Goal: Transaction & Acquisition: Purchase product/service

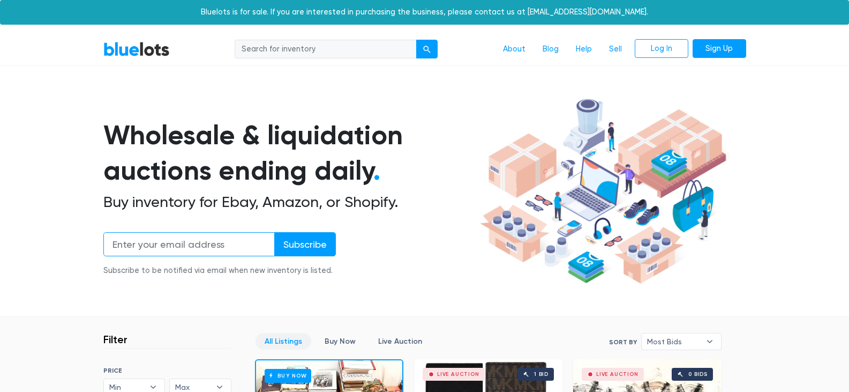
click at [209, 244] on input "email" at bounding box center [188, 244] width 171 height 24
click at [657, 43] on link "Log In" at bounding box center [662, 48] width 54 height 19
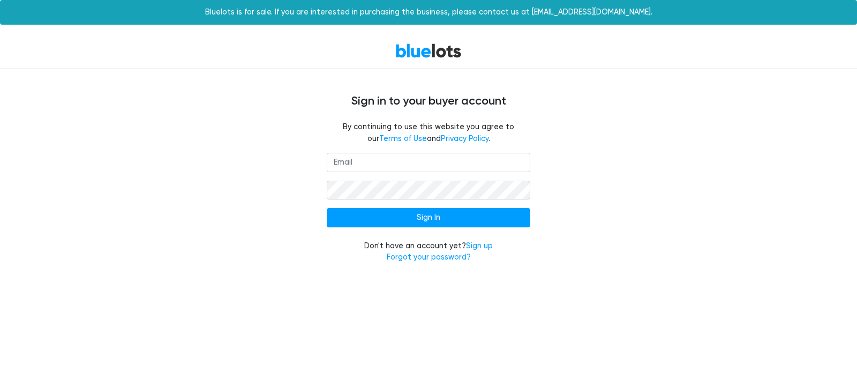
click at [394, 166] on input "email" at bounding box center [429, 162] width 204 height 19
type input "[EMAIL_ADDRESS][DOMAIN_NAME]"
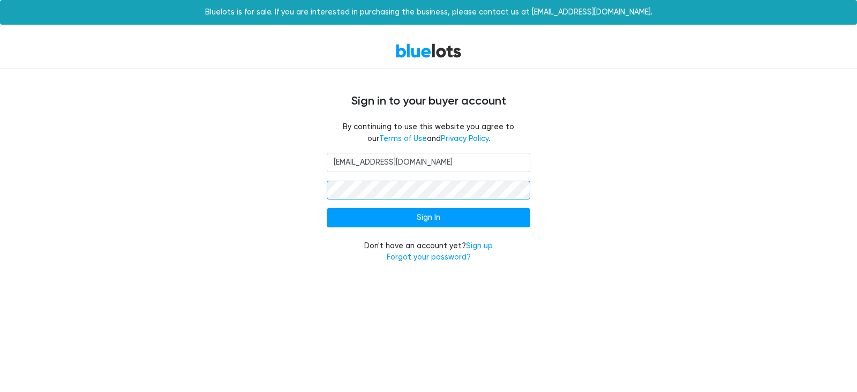
click at [327, 208] on input "Sign In" at bounding box center [429, 217] width 204 height 19
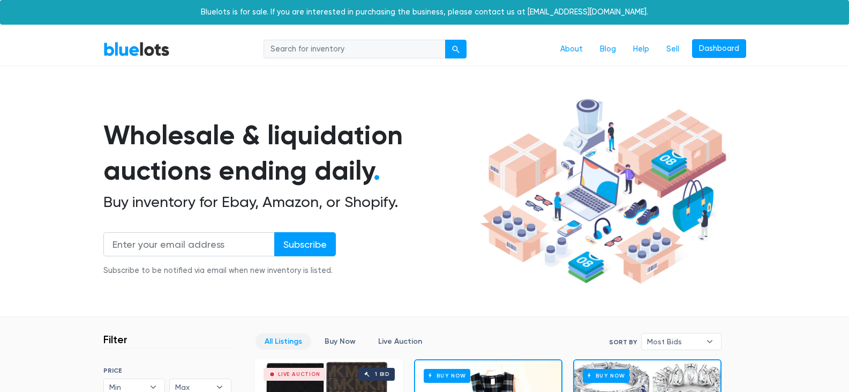
click at [793, 197] on section "Wholesale & liquidation auctions ending daily . Buy inventory for Ebay, Amazon,…" at bounding box center [424, 205] width 849 height 223
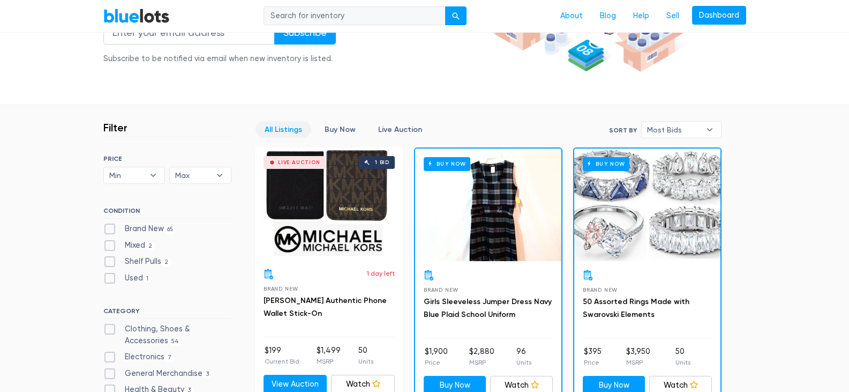
scroll to position [210, 0]
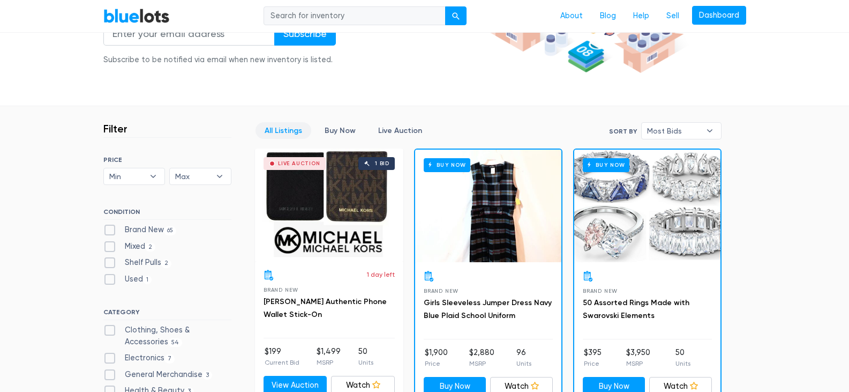
click at [675, 124] on span "Most Bids" at bounding box center [674, 131] width 54 height 16
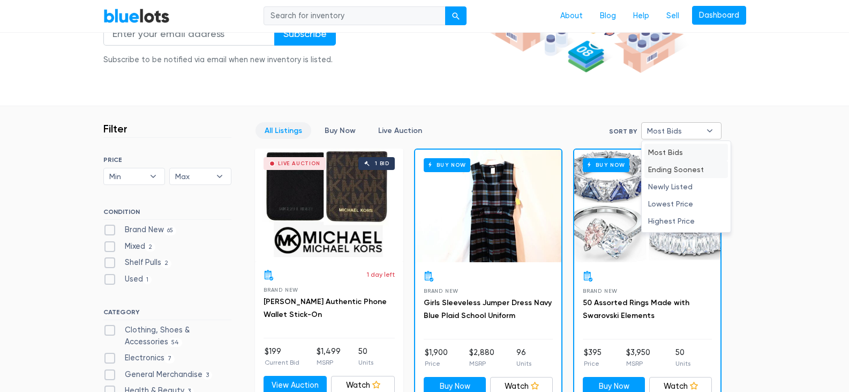
click at [660, 177] on li "Ending Soonest" at bounding box center [686, 169] width 84 height 17
select select "ending_soonest"
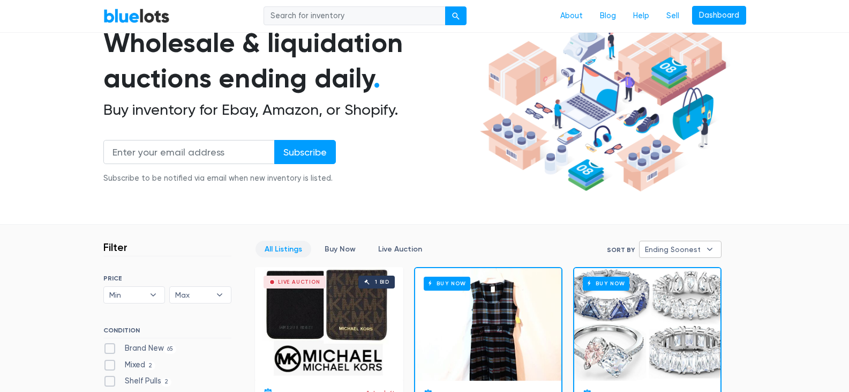
scroll to position [0, 0]
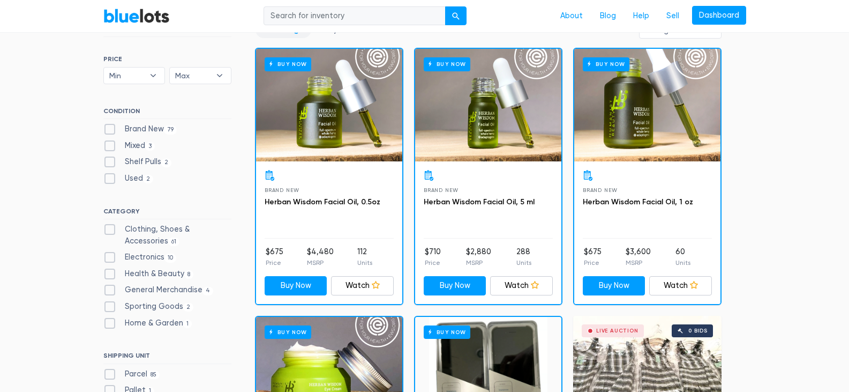
scroll to position [313, 0]
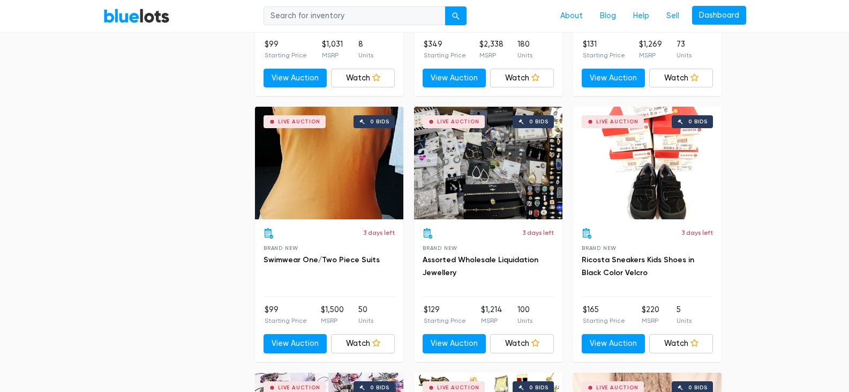
scroll to position [1581, 0]
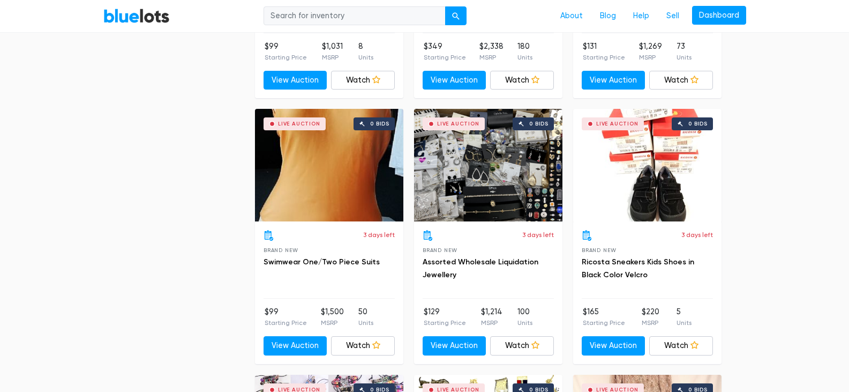
click at [290, 197] on div "Live Auction 0 bids" at bounding box center [329, 165] width 148 height 112
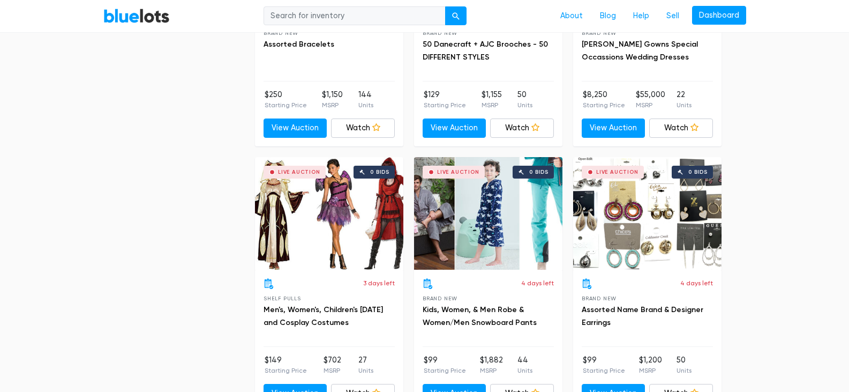
scroll to position [2080, 0]
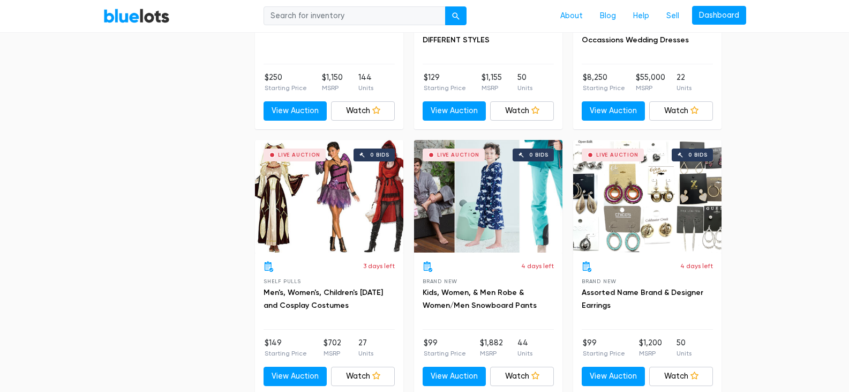
click at [340, 201] on div "Live Auction 0 bids" at bounding box center [329, 196] width 148 height 112
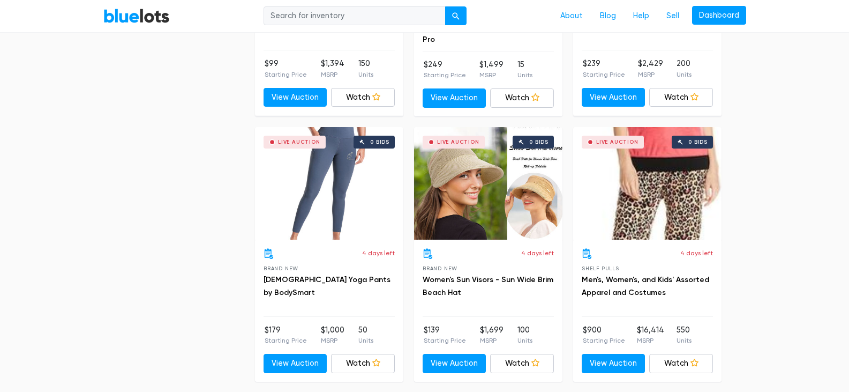
scroll to position [2630, 0]
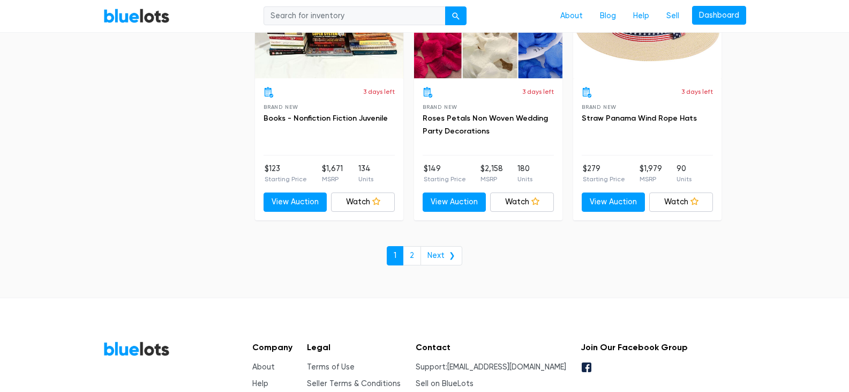
scroll to position [4121, 0]
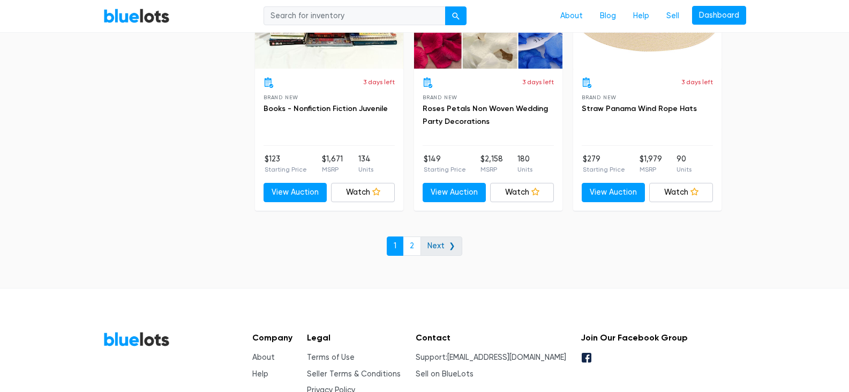
click at [449, 239] on link "Next ❯" at bounding box center [441, 245] width 42 height 19
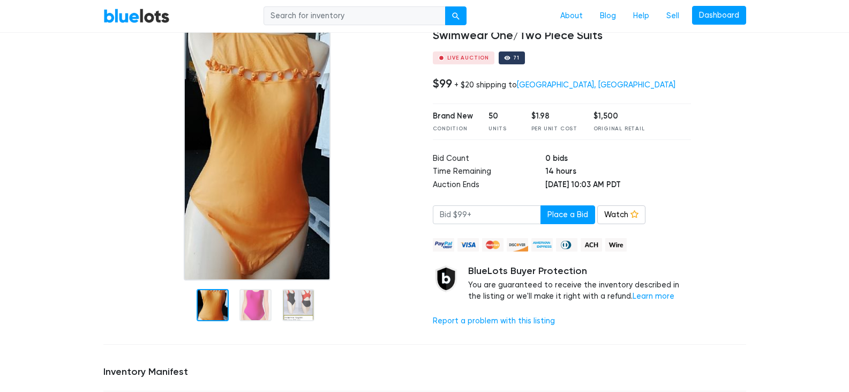
scroll to position [139, 0]
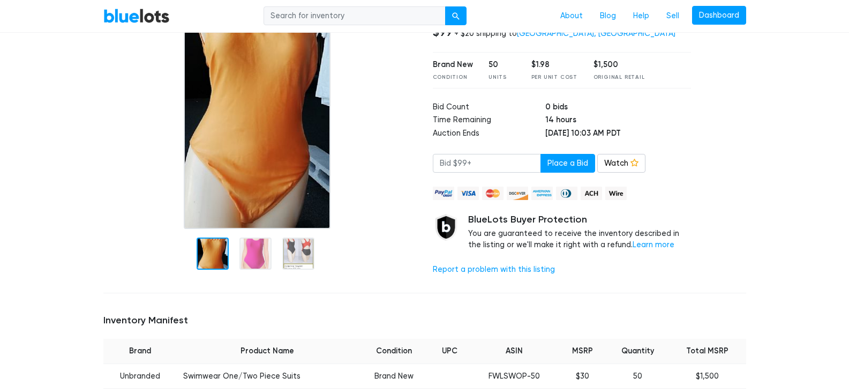
click at [257, 252] on div at bounding box center [255, 253] width 32 height 32
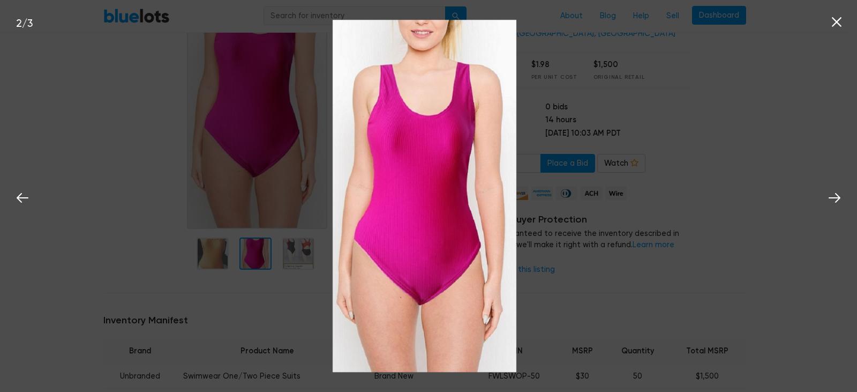
click at [130, 200] on div at bounding box center [259, 95] width 313 height 268
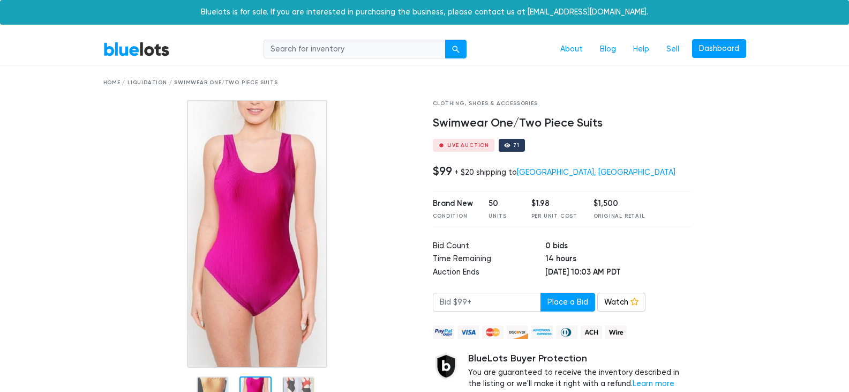
scroll to position [4, 0]
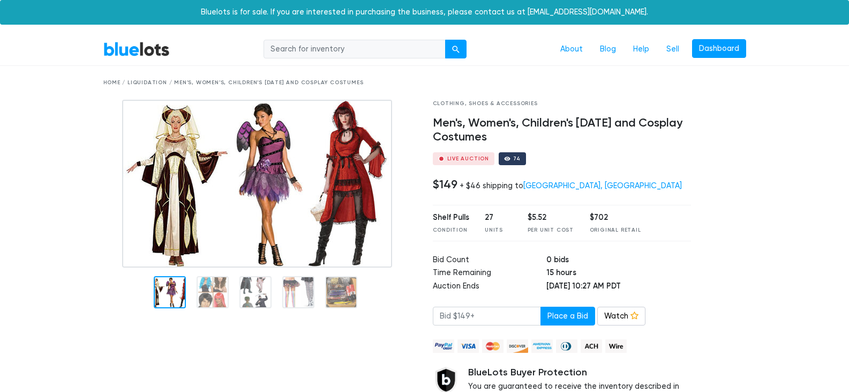
click at [175, 277] on div at bounding box center [170, 292] width 32 height 32
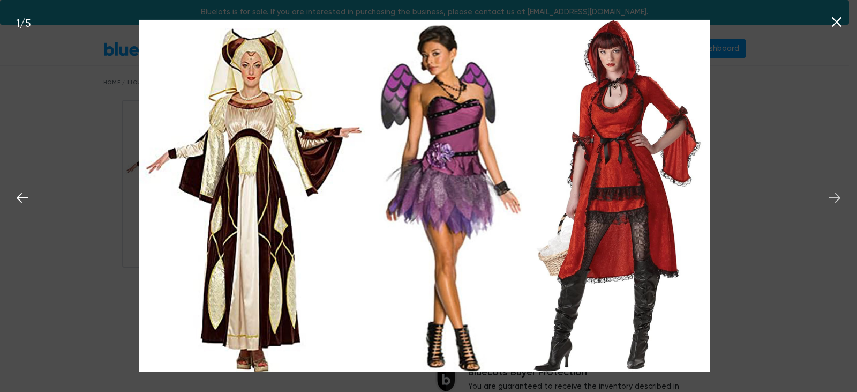
click at [833, 194] on icon at bounding box center [834, 198] width 16 height 16
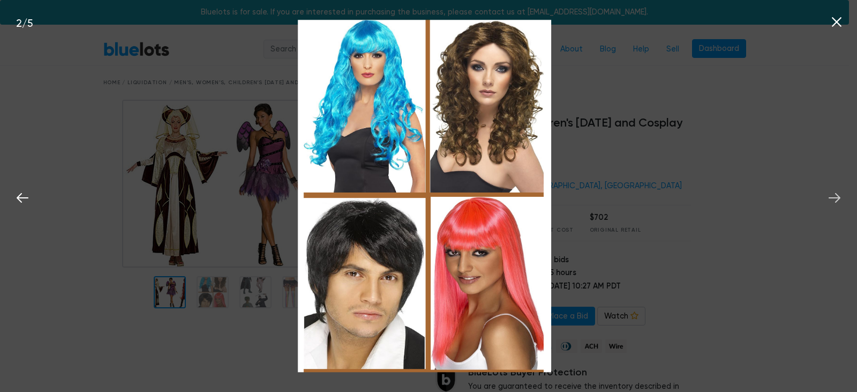
click at [833, 194] on icon at bounding box center [834, 198] width 16 height 16
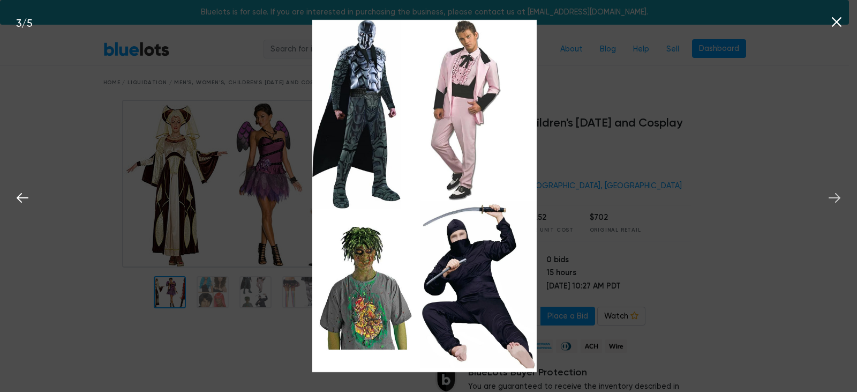
click at [833, 194] on icon at bounding box center [834, 198] width 16 height 16
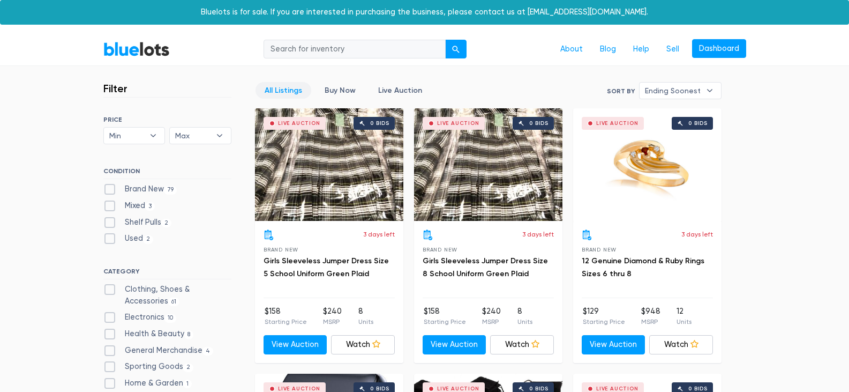
click at [342, 52] on input "search" at bounding box center [355, 49] width 182 height 19
type input "lilly\"
click at [445, 40] on button "submit" at bounding box center [455, 49] width 21 height 19
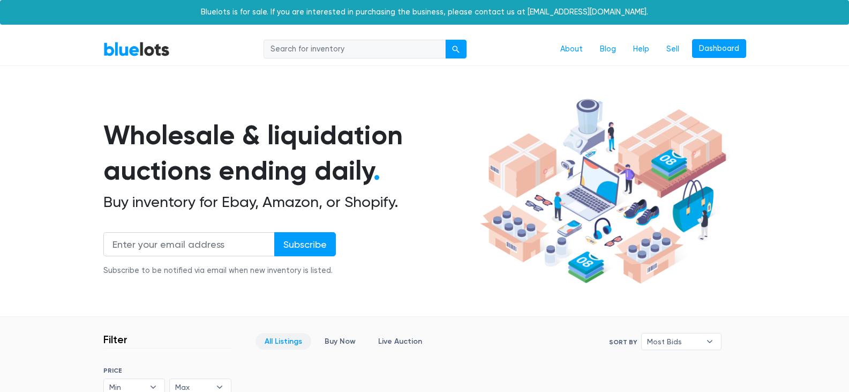
click at [349, 48] on input "search" at bounding box center [355, 49] width 182 height 19
type input "name brand"
click at [445, 40] on button "submit" at bounding box center [455, 49] width 21 height 19
click at [388, 50] on input "search" at bounding box center [355, 49] width 182 height 19
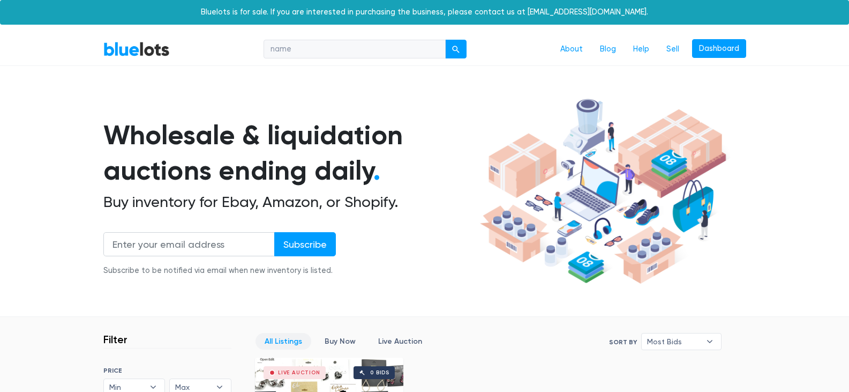
type input "name brand"
click at [458, 53] on div "submit" at bounding box center [455, 49] width 7 height 7
